Goal: Task Accomplishment & Management: Manage account settings

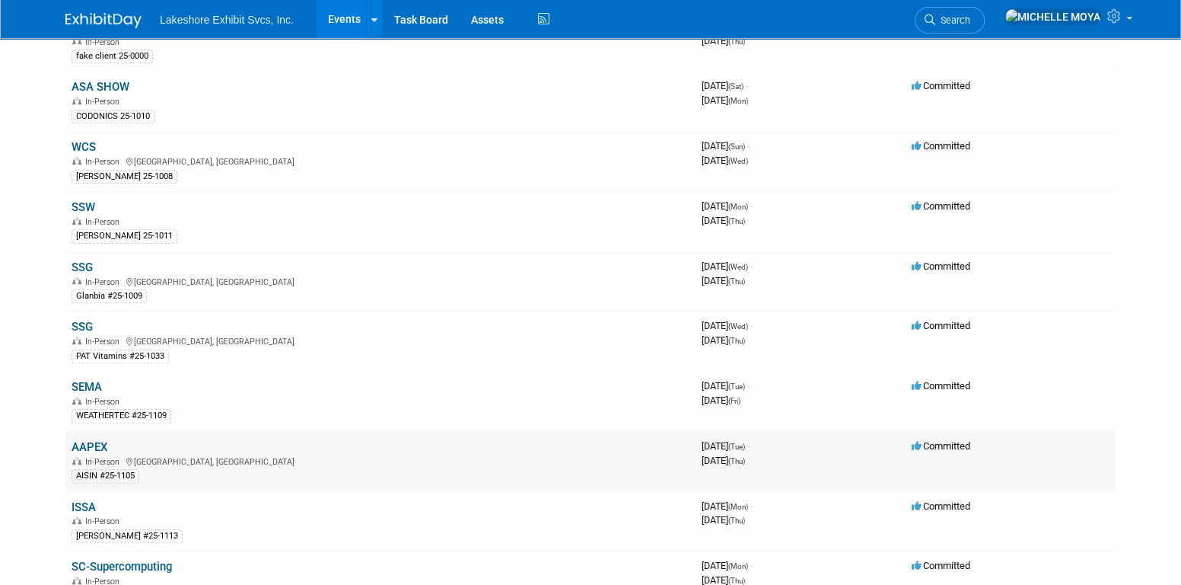
scroll to position [457, 0]
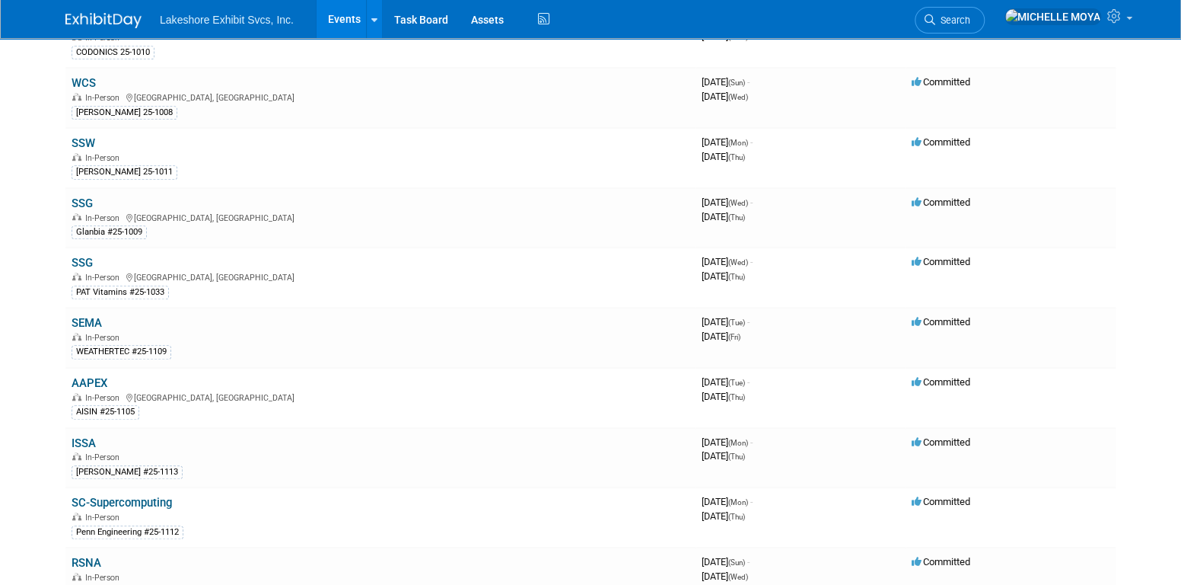
click at [102, 376] on link "AAPEX" at bounding box center [90, 383] width 36 height 14
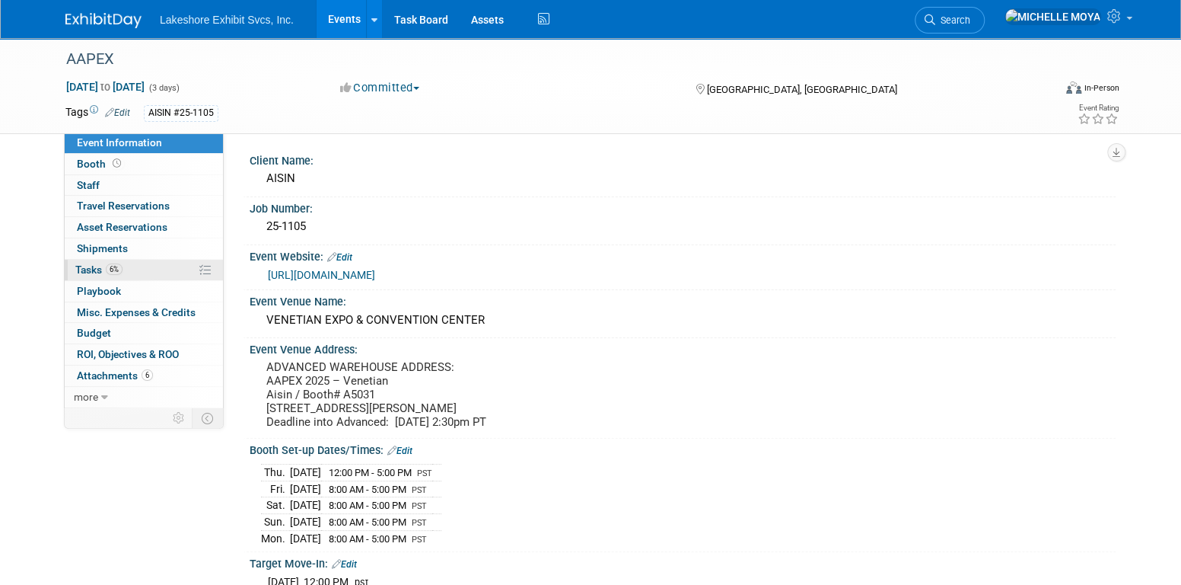
click at [116, 269] on span "6%" at bounding box center [114, 268] width 17 height 11
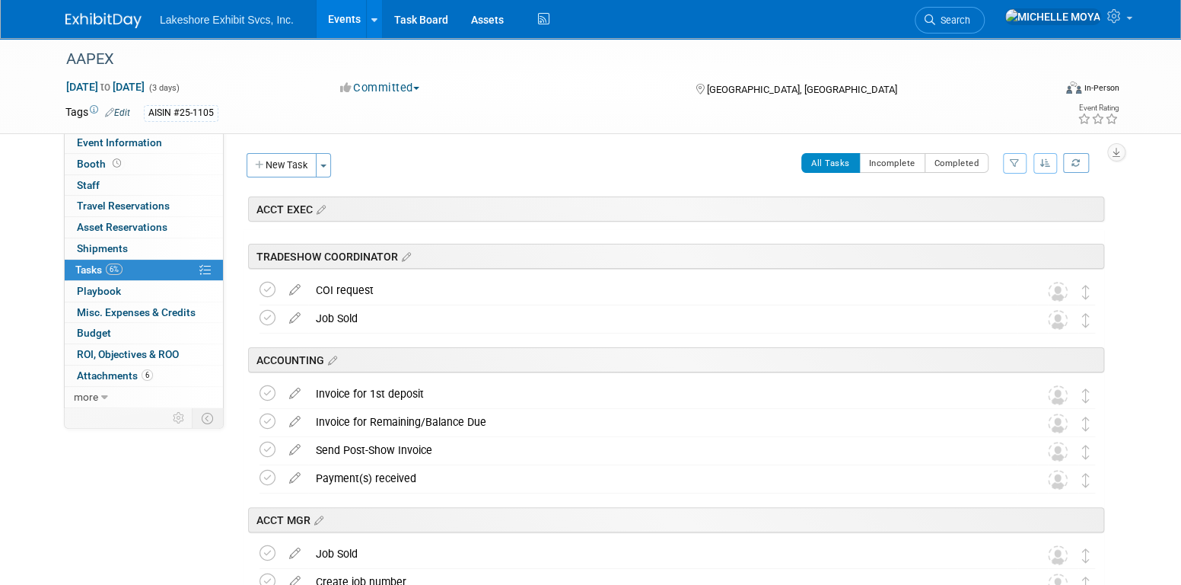
click at [1014, 164] on icon "button" at bounding box center [1015, 162] width 10 height 9
click at [979, 215] on select "-- Select Assignee -- All unassigned tasks Assigned to me [PERSON_NAME] [PERSON…" at bounding box center [952, 211] width 126 height 21
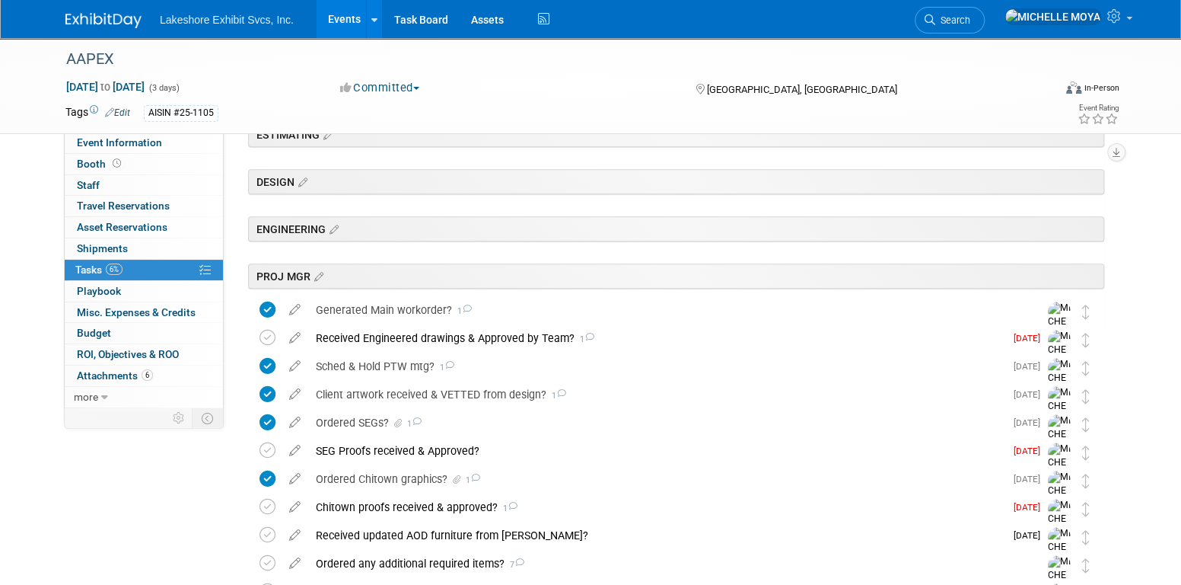
scroll to position [305, 0]
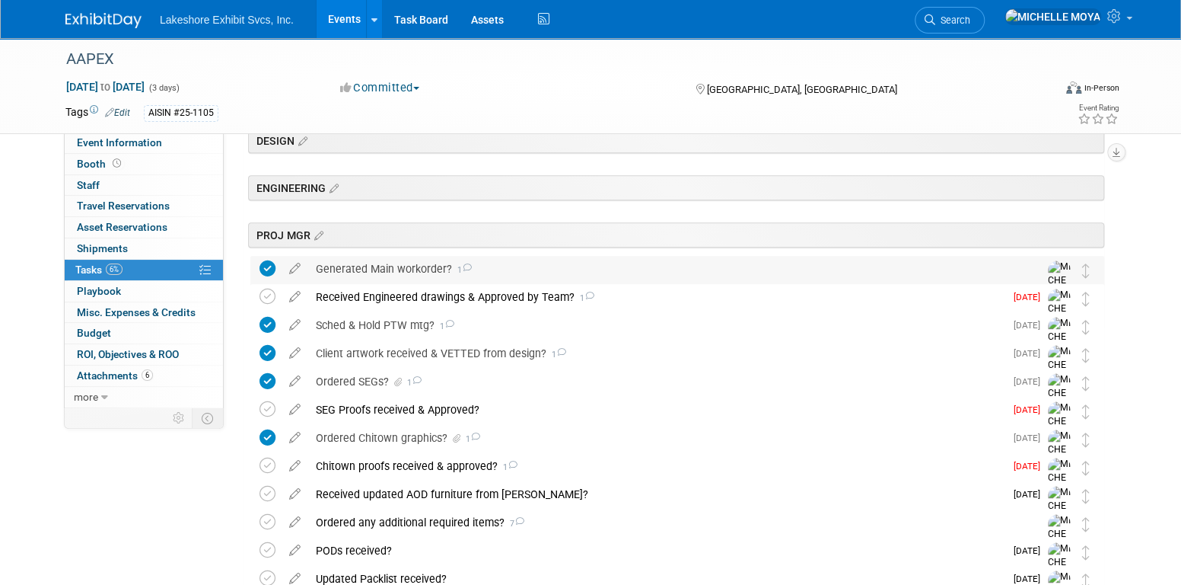
click at [412, 266] on div "Generated Main workorder? 1" at bounding box center [662, 269] width 709 height 26
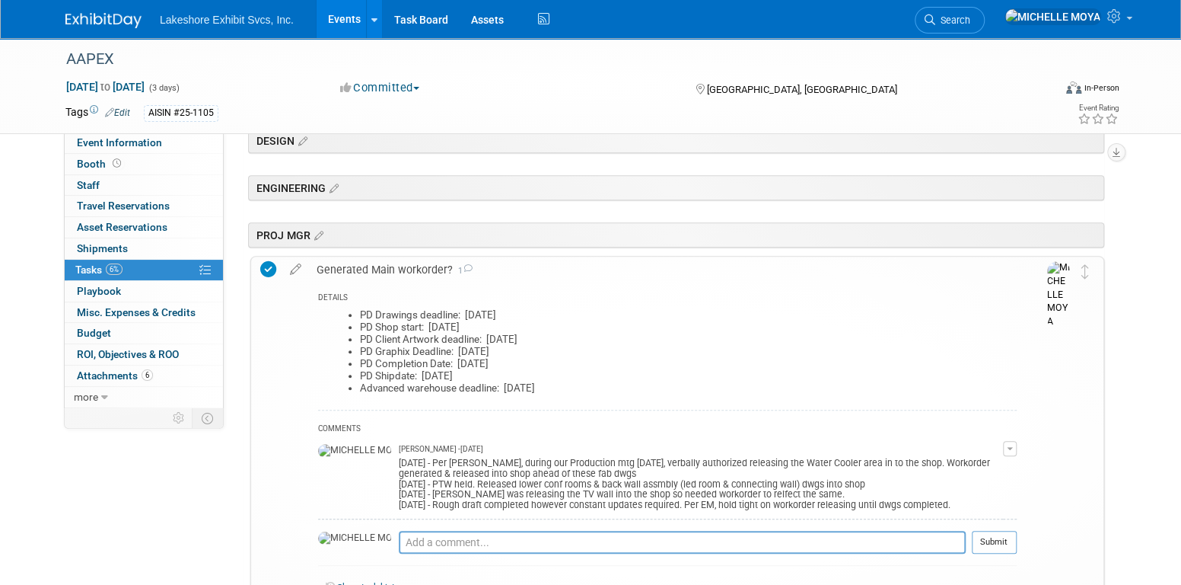
click at [1010, 447] on span "button" at bounding box center [1010, 448] width 6 height 3
click at [979, 464] on link "Edit Comment" at bounding box center [956, 470] width 120 height 21
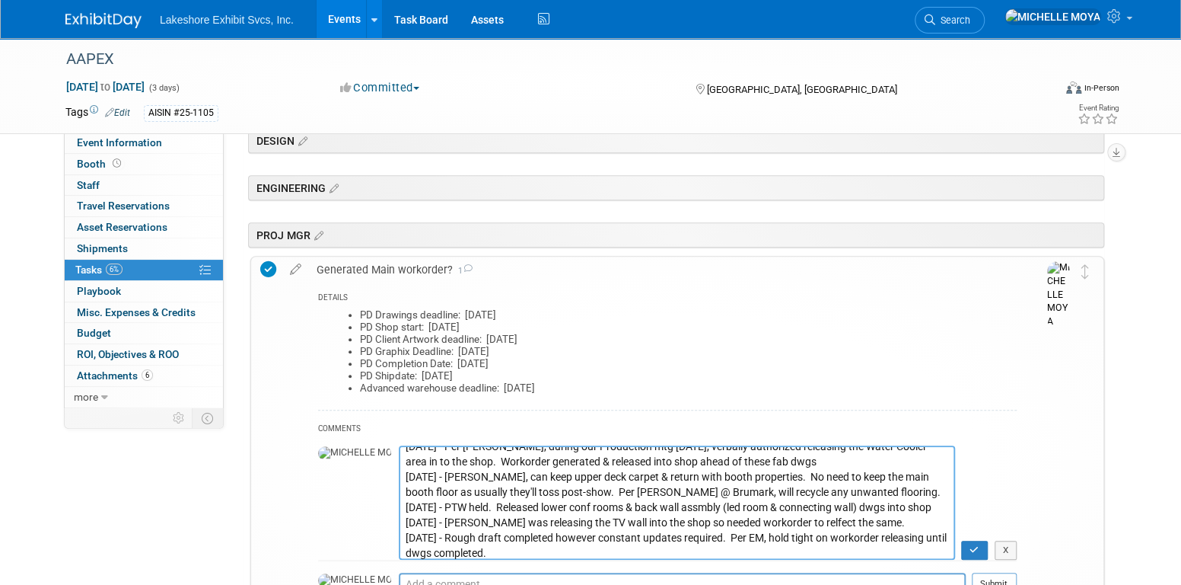
scroll to position [14, 0]
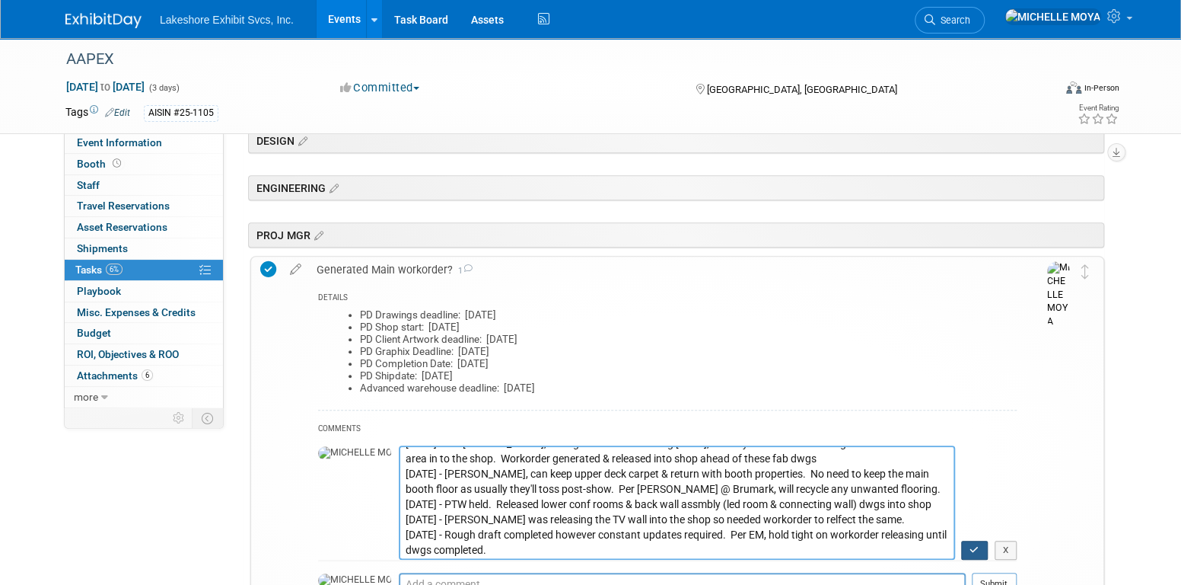
type textarea "[DATE] - Per [PERSON_NAME], during our Production mtg [DATE], verbally authoriz…"
click at [977, 551] on icon "button" at bounding box center [975, 549] width 10 height 9
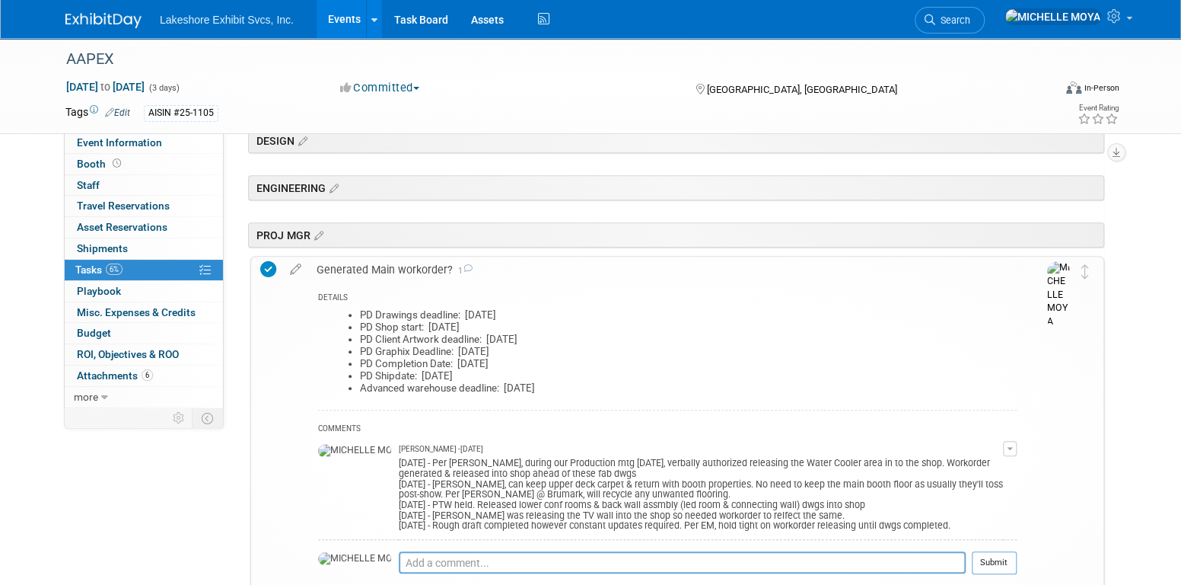
click at [417, 259] on div "Generated Main workorder? 1" at bounding box center [663, 270] width 708 height 26
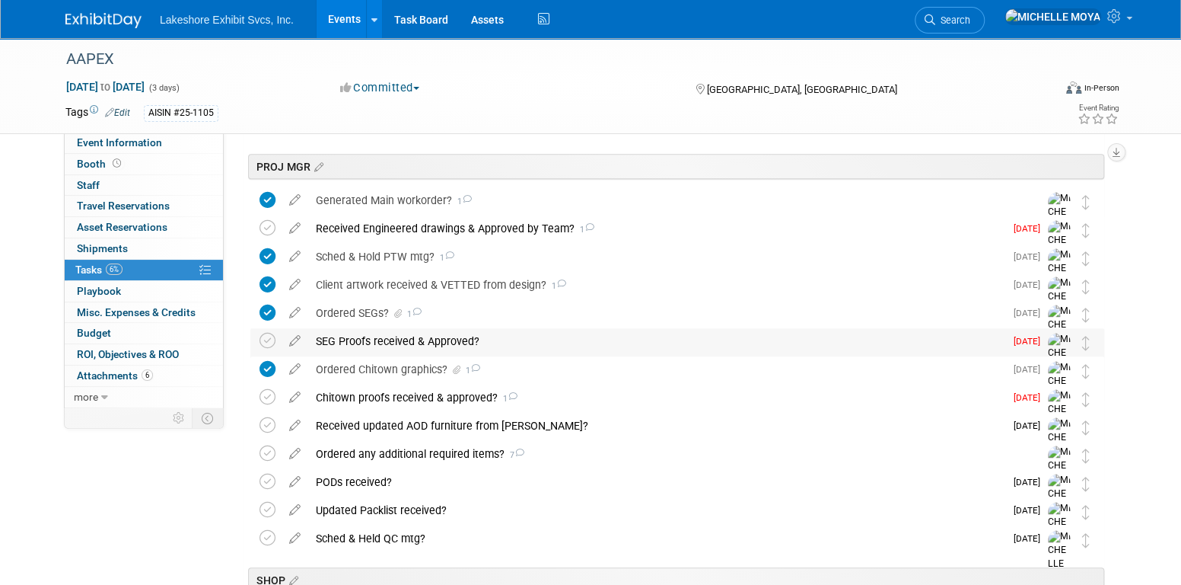
scroll to position [533, 0]
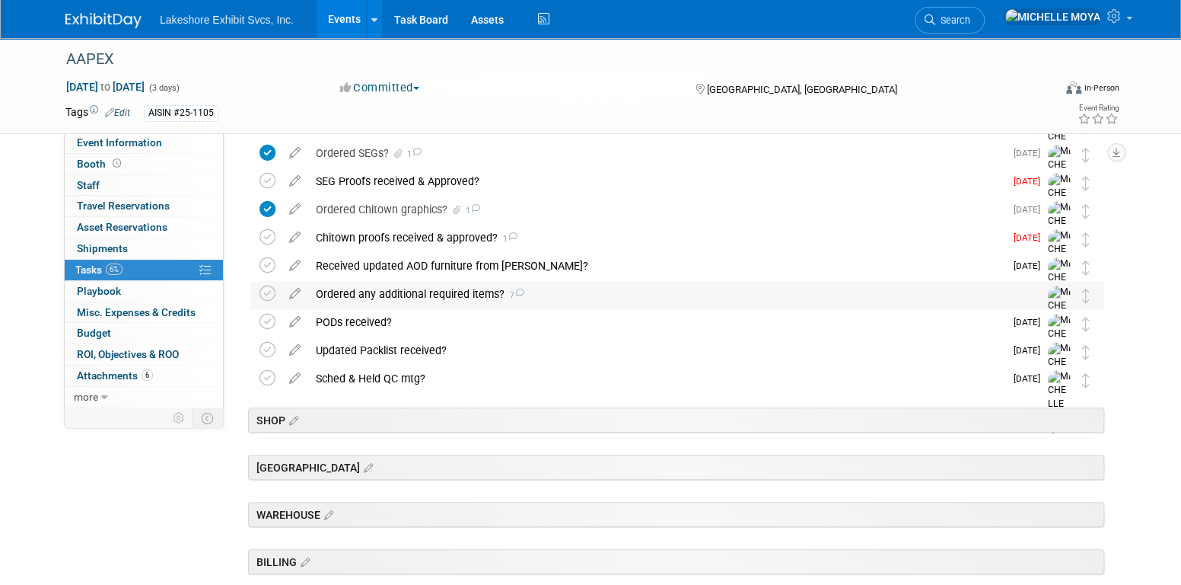
click at [419, 289] on div "Ordered any additional required items? 7" at bounding box center [662, 294] width 709 height 26
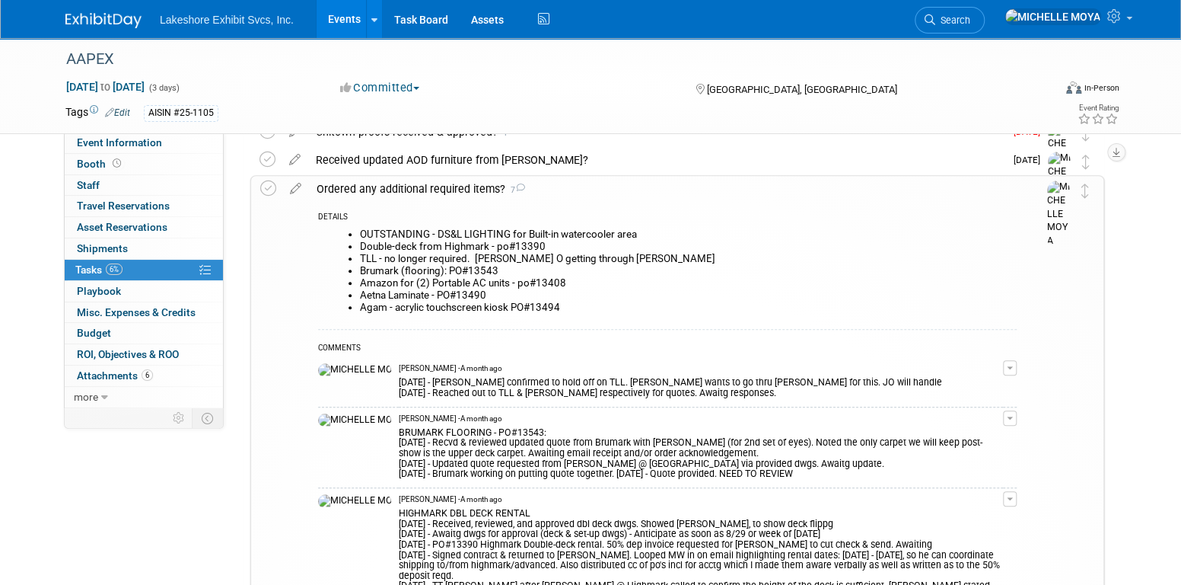
scroll to position [761, 0]
